Goal: Find specific page/section: Find specific page/section

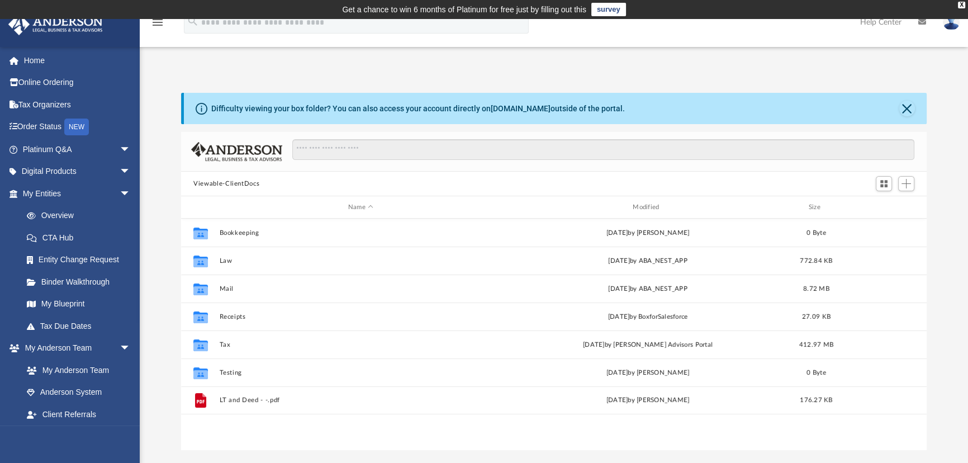
scroll to position [246, 738]
click at [120, 193] on span "arrow_drop_down" at bounding box center [131, 193] width 22 height 23
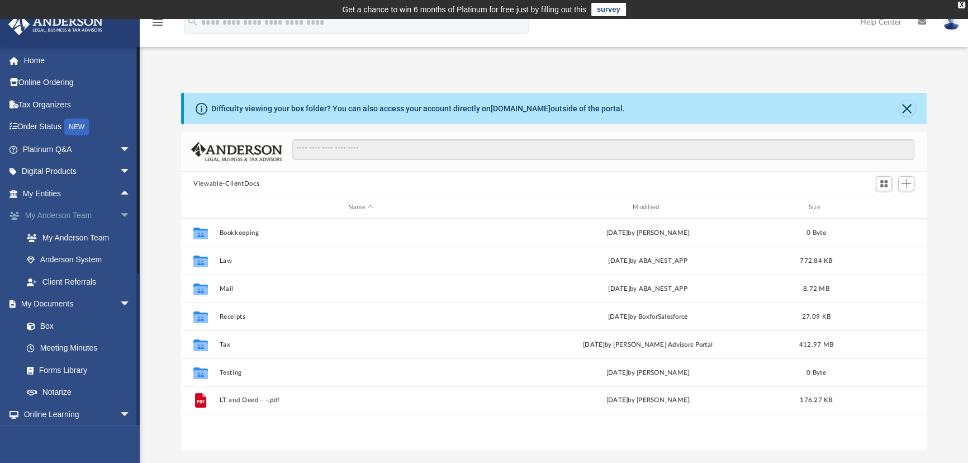
click at [120, 211] on span "arrow_drop_down" at bounding box center [131, 216] width 22 height 23
click at [120, 239] on span "arrow_drop_down" at bounding box center [131, 237] width 22 height 23
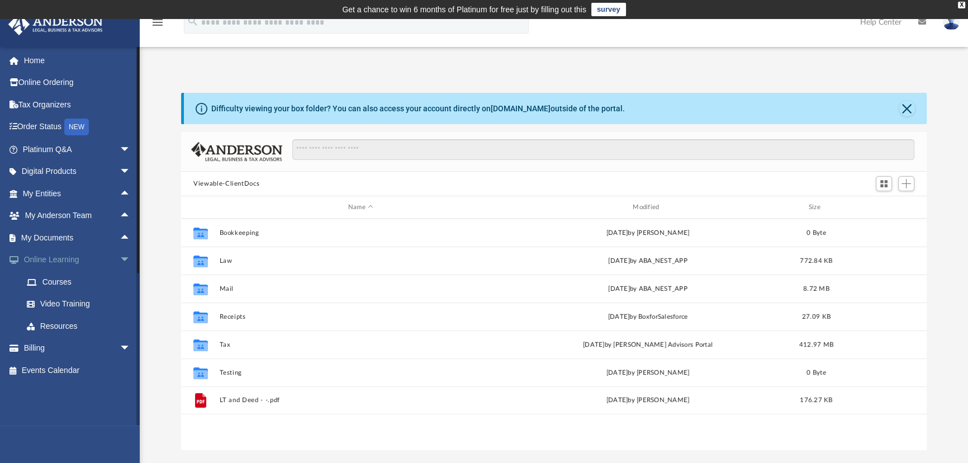
click at [120, 257] on span "arrow_drop_down" at bounding box center [131, 260] width 22 height 23
click at [120, 234] on span "arrow_drop_up" at bounding box center [131, 237] width 22 height 23
click at [56, 279] on link "Meeting Minutes" at bounding box center [82, 282] width 132 height 22
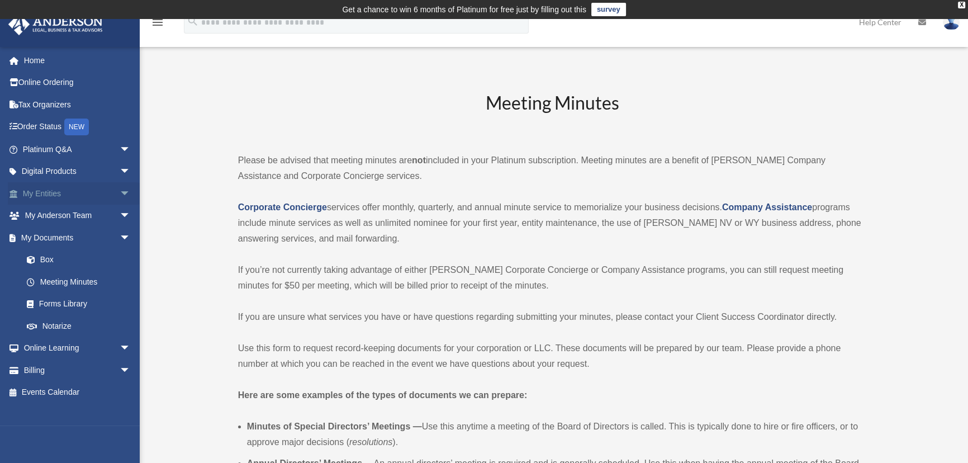
click at [120, 193] on span "arrow_drop_down" at bounding box center [131, 193] width 22 height 23
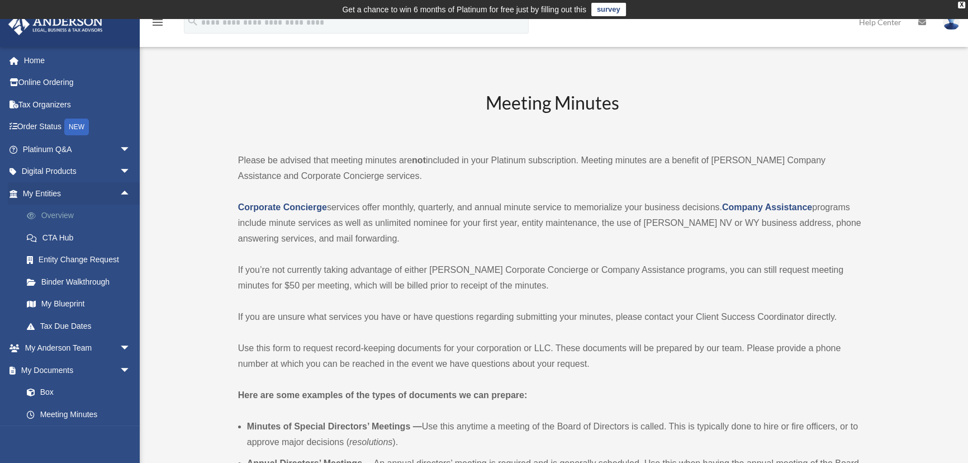
click at [53, 215] on link "Overview" at bounding box center [82, 216] width 132 height 22
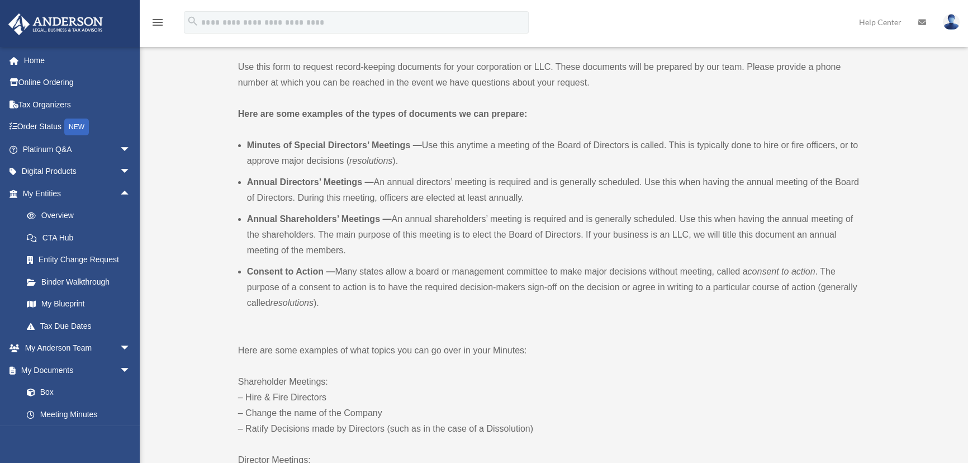
scroll to position [305, 0]
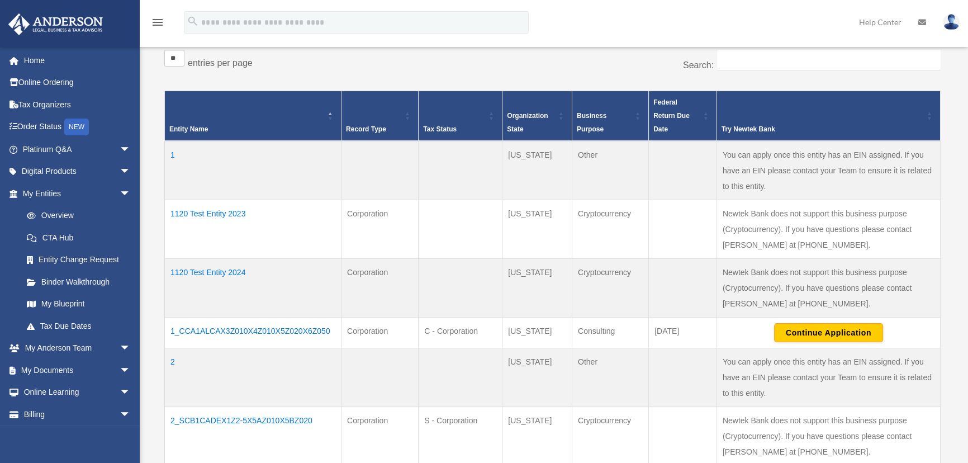
scroll to position [217, 0]
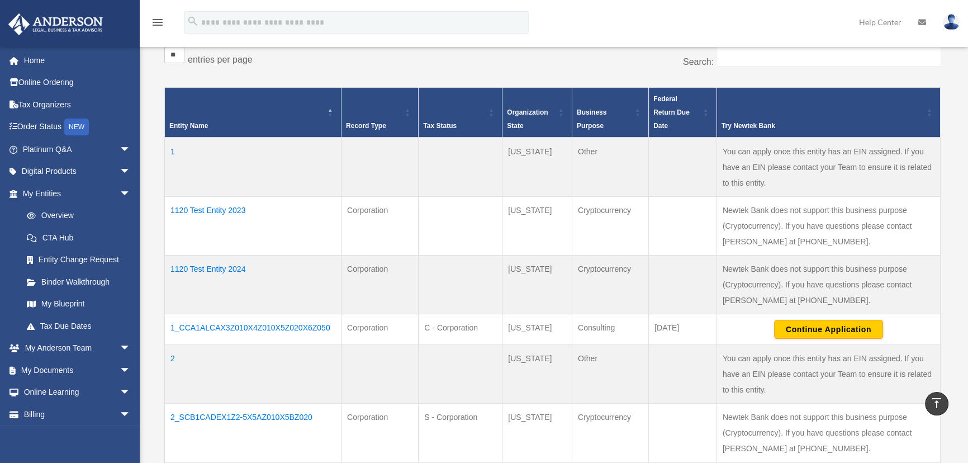
click at [212, 269] on td "1120 Test Entity 2024" at bounding box center [253, 284] width 177 height 59
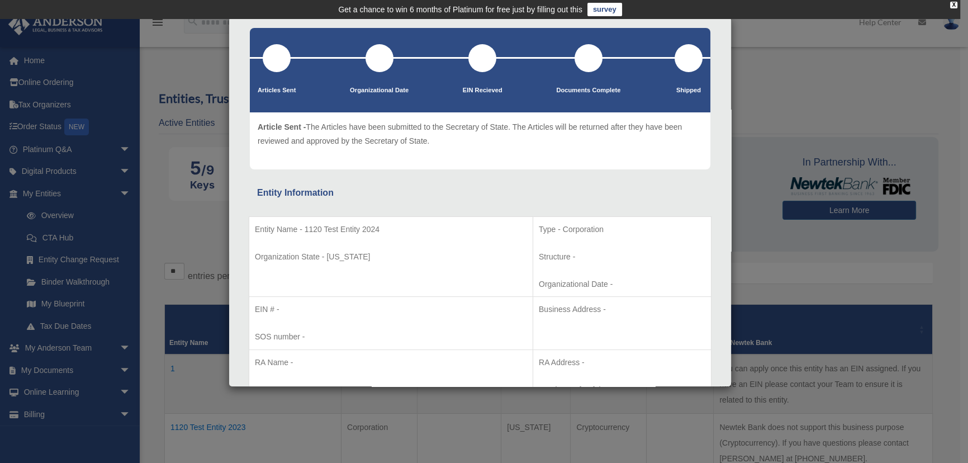
scroll to position [0, 0]
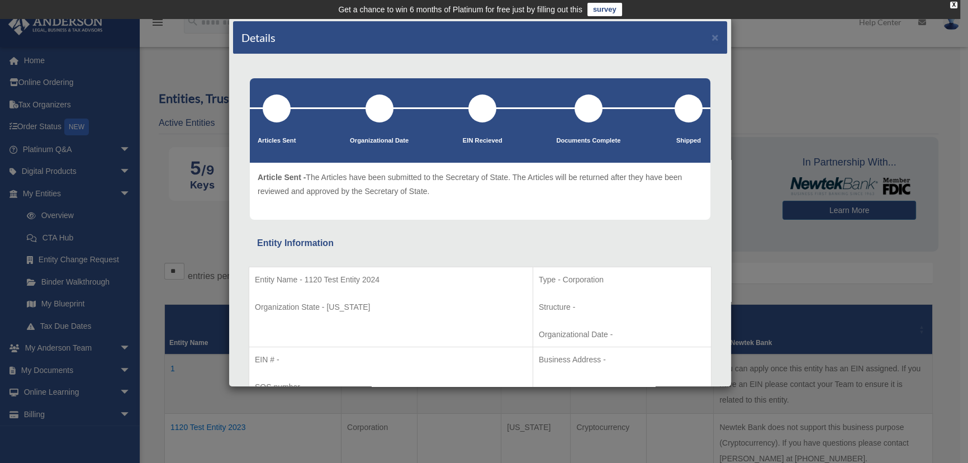
click at [703, 33] on div "Details ×" at bounding box center [480, 37] width 494 height 33
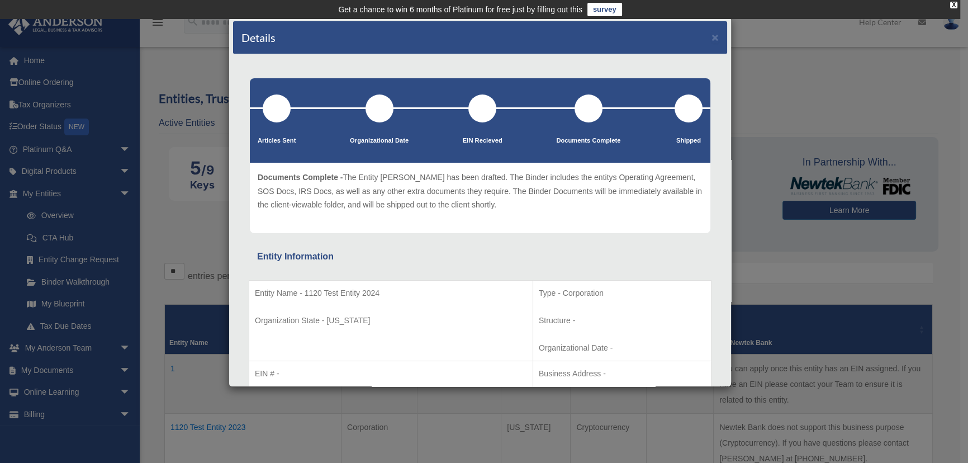
click at [700, 40] on div "Details ×" at bounding box center [480, 37] width 494 height 33
click at [712, 36] on button "×" at bounding box center [715, 37] width 7 height 12
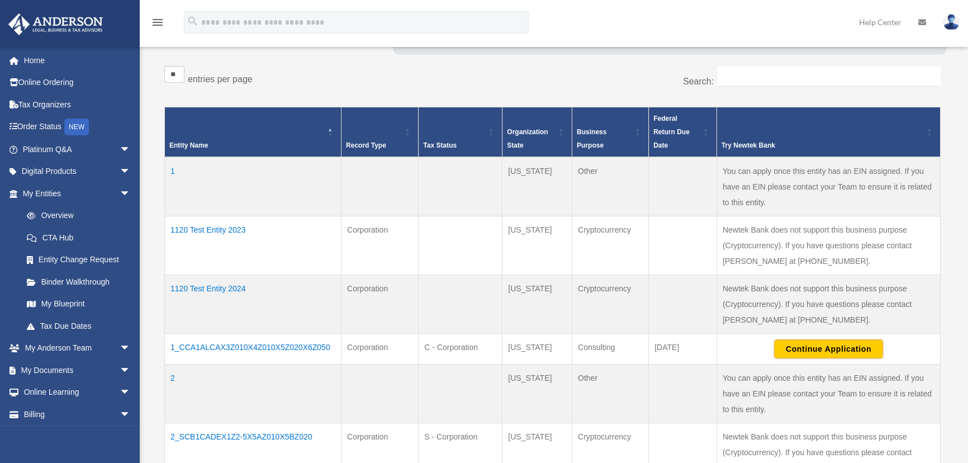
scroll to position [203, 0]
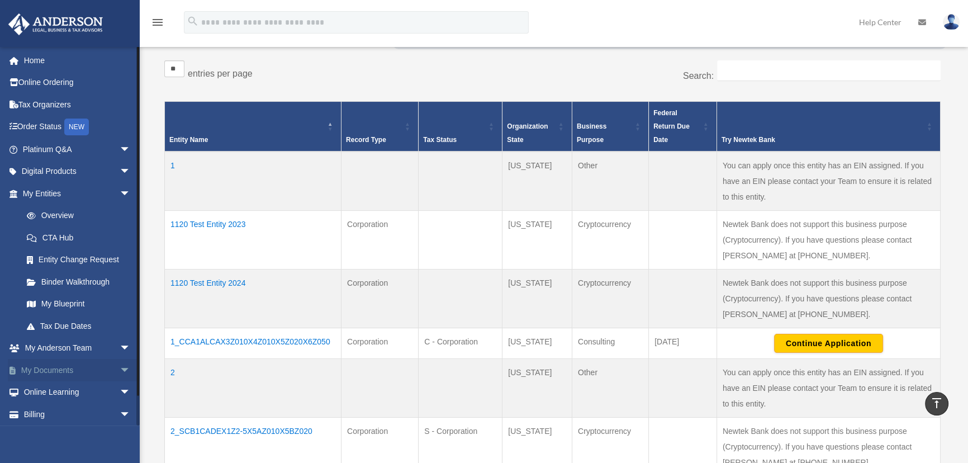
click at [120, 366] on span "arrow_drop_down" at bounding box center [131, 370] width 22 height 23
click at [72, 406] on link "Meeting Minutes" at bounding box center [82, 414] width 132 height 22
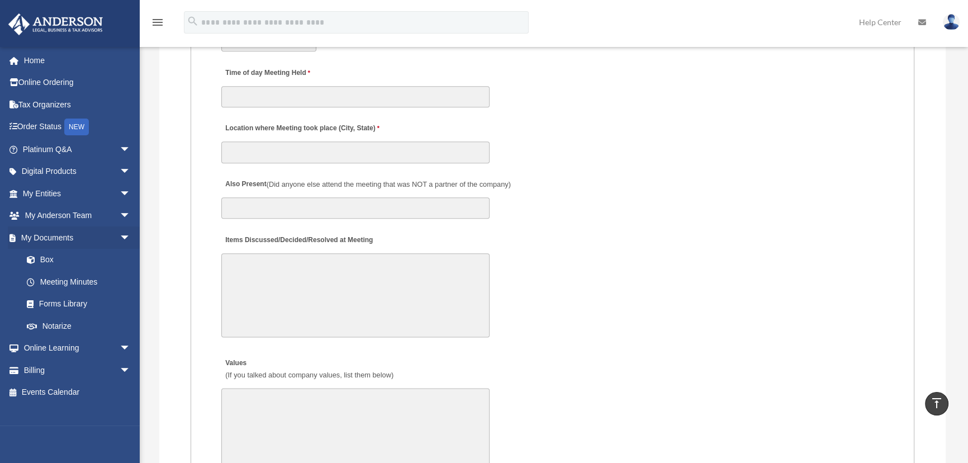
scroll to position [1677, 0]
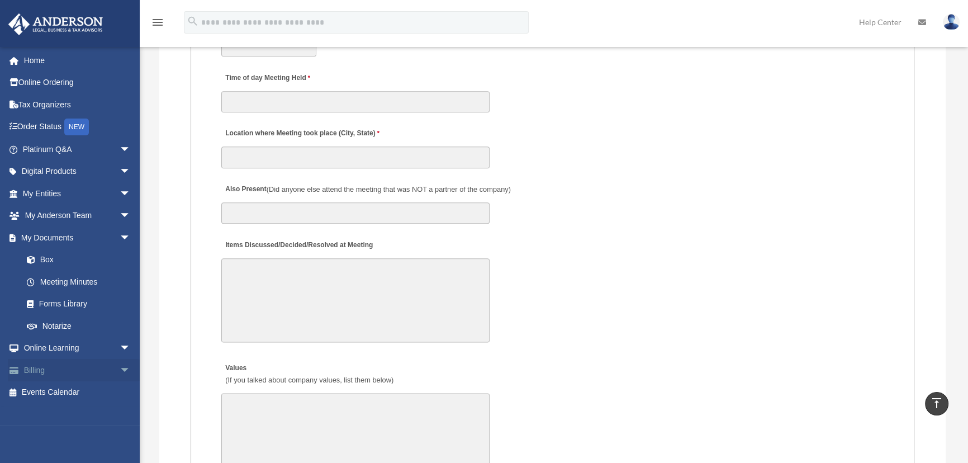
click at [120, 375] on span "arrow_drop_down" at bounding box center [131, 370] width 22 height 23
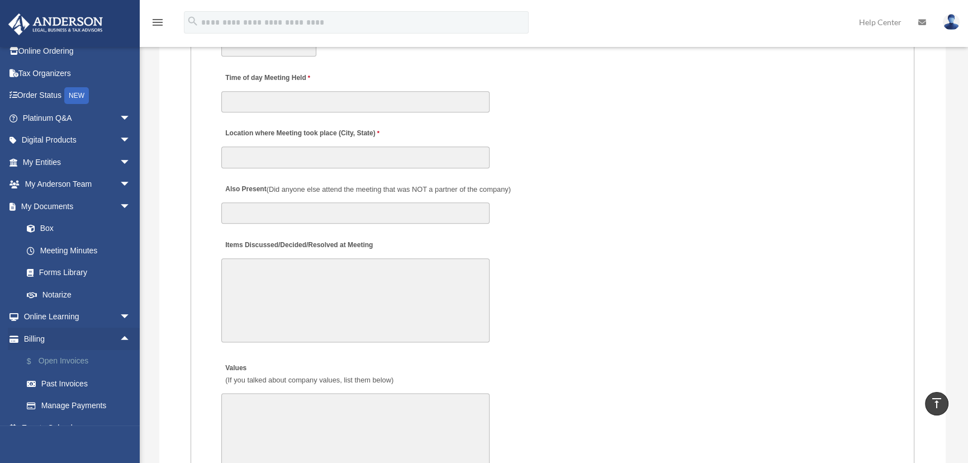
scroll to position [46, 0]
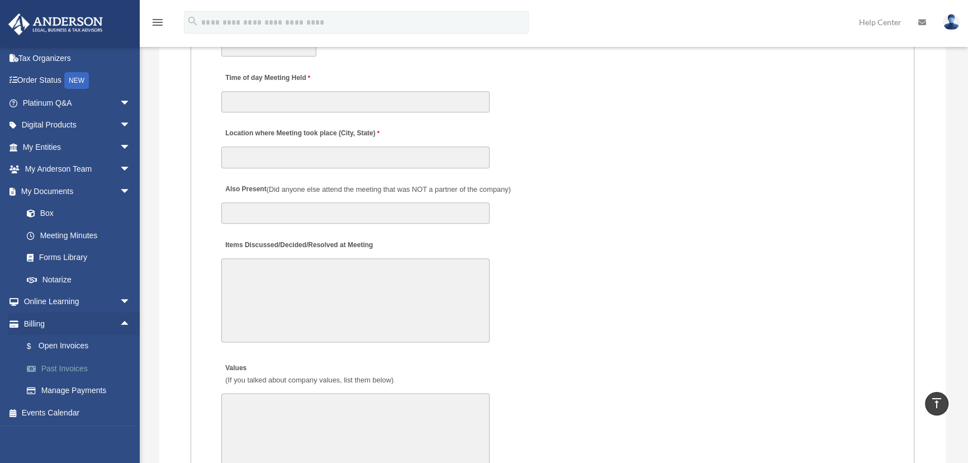
click at [51, 365] on link "Past Invoices" at bounding box center [82, 368] width 132 height 22
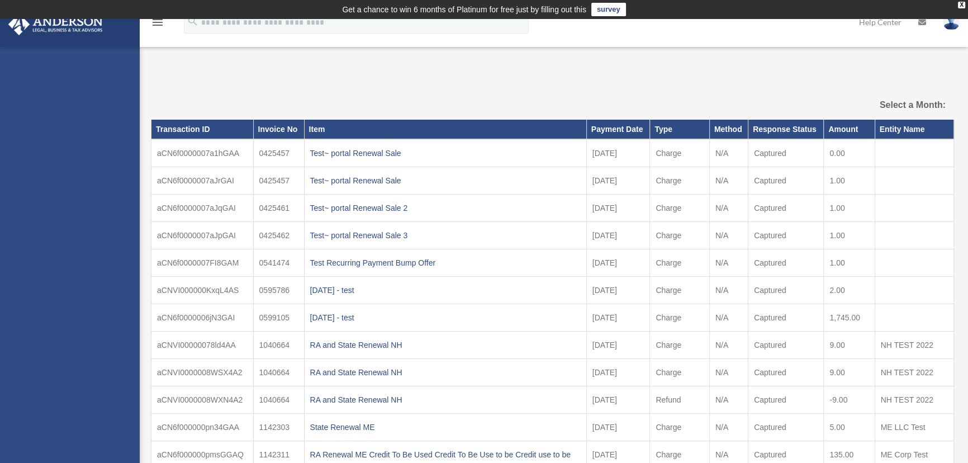
select select
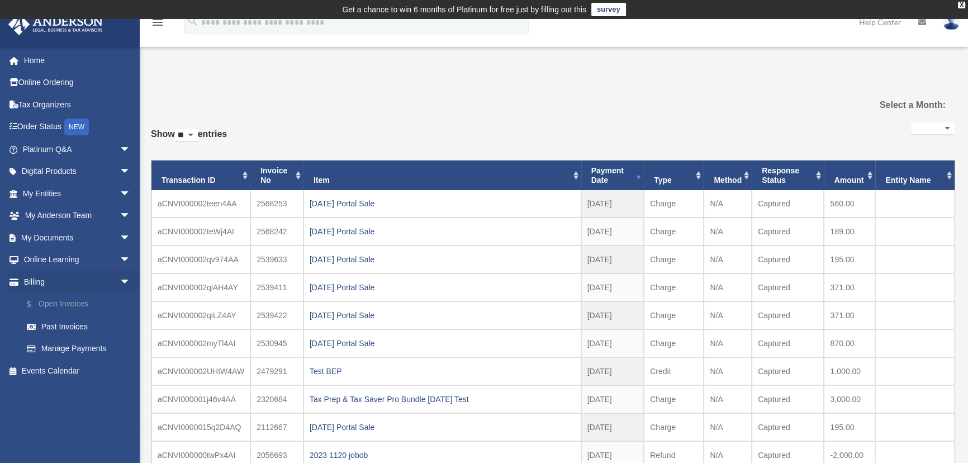
click at [67, 305] on link "$ Open Invoices" at bounding box center [82, 304] width 132 height 23
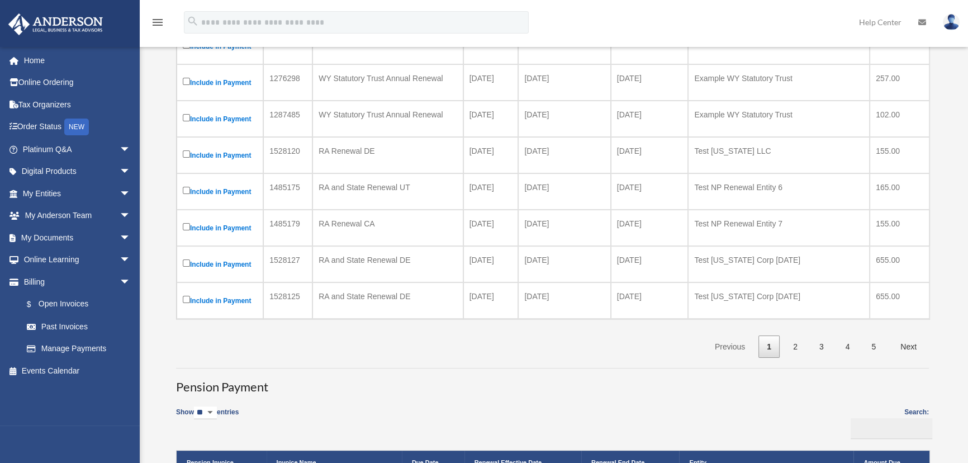
scroll to position [305, 0]
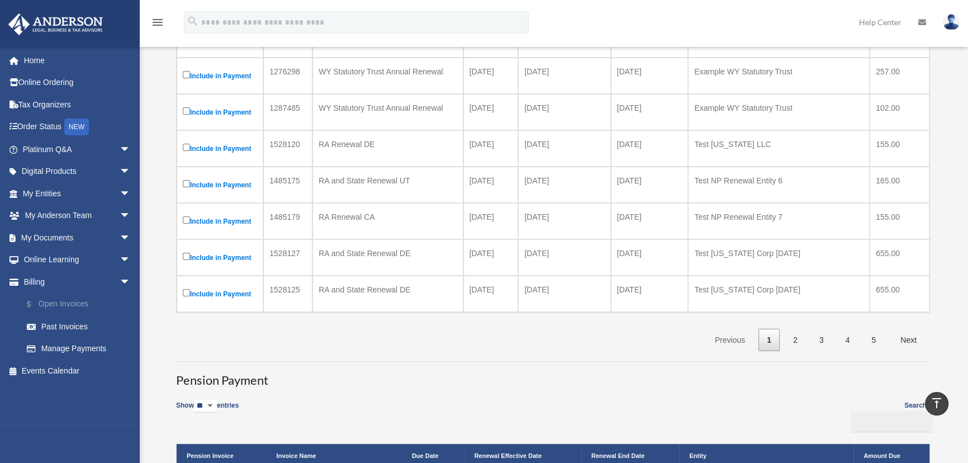
click at [69, 301] on link "$ Open Invoices" at bounding box center [82, 304] width 132 height 23
